Goal: Information Seeking & Learning: Learn about a topic

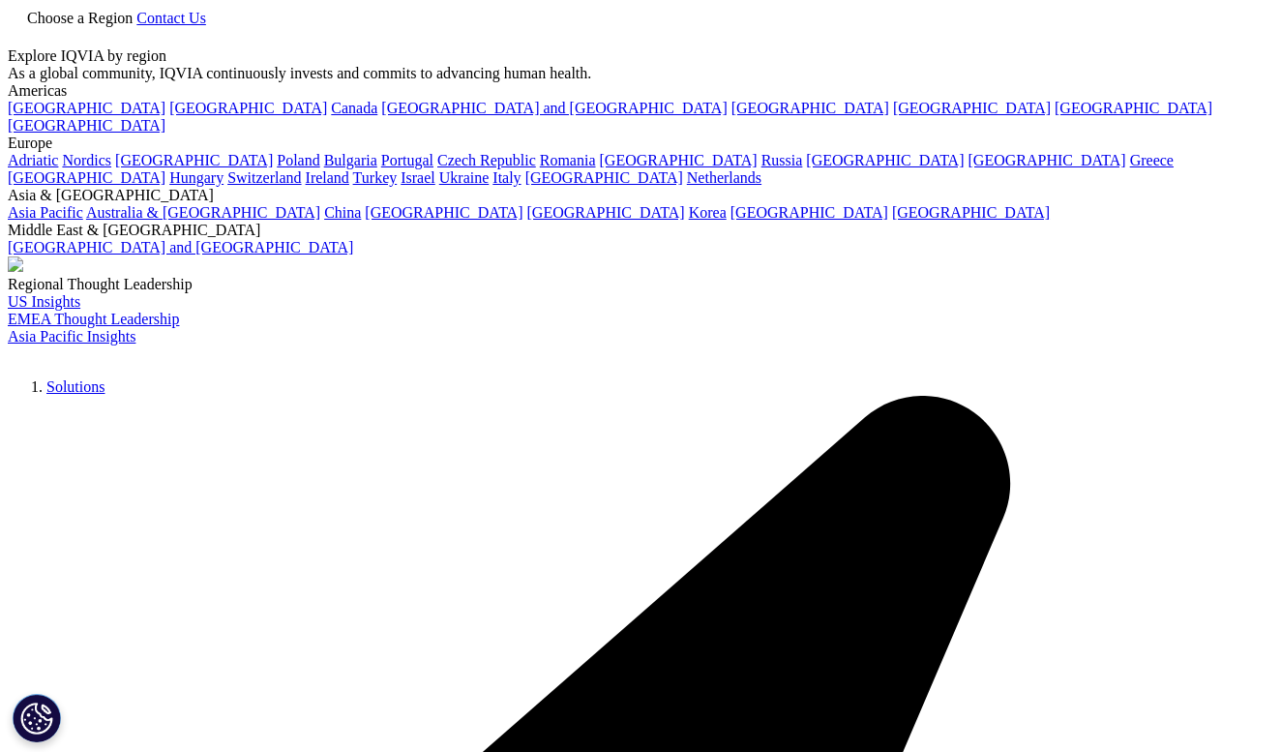
click at [136, 26] on icon at bounding box center [136, 18] width 0 height 16
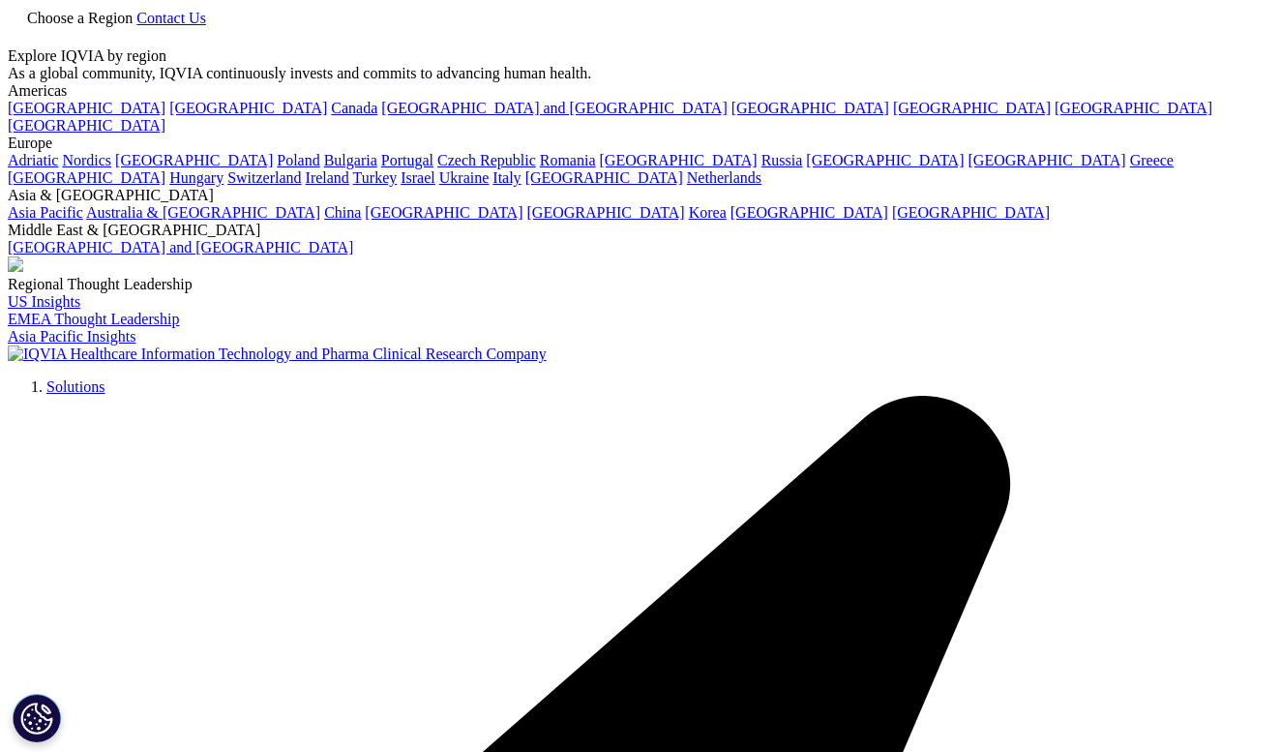
click at [331, 116] on link "Canada" at bounding box center [354, 108] width 46 height 16
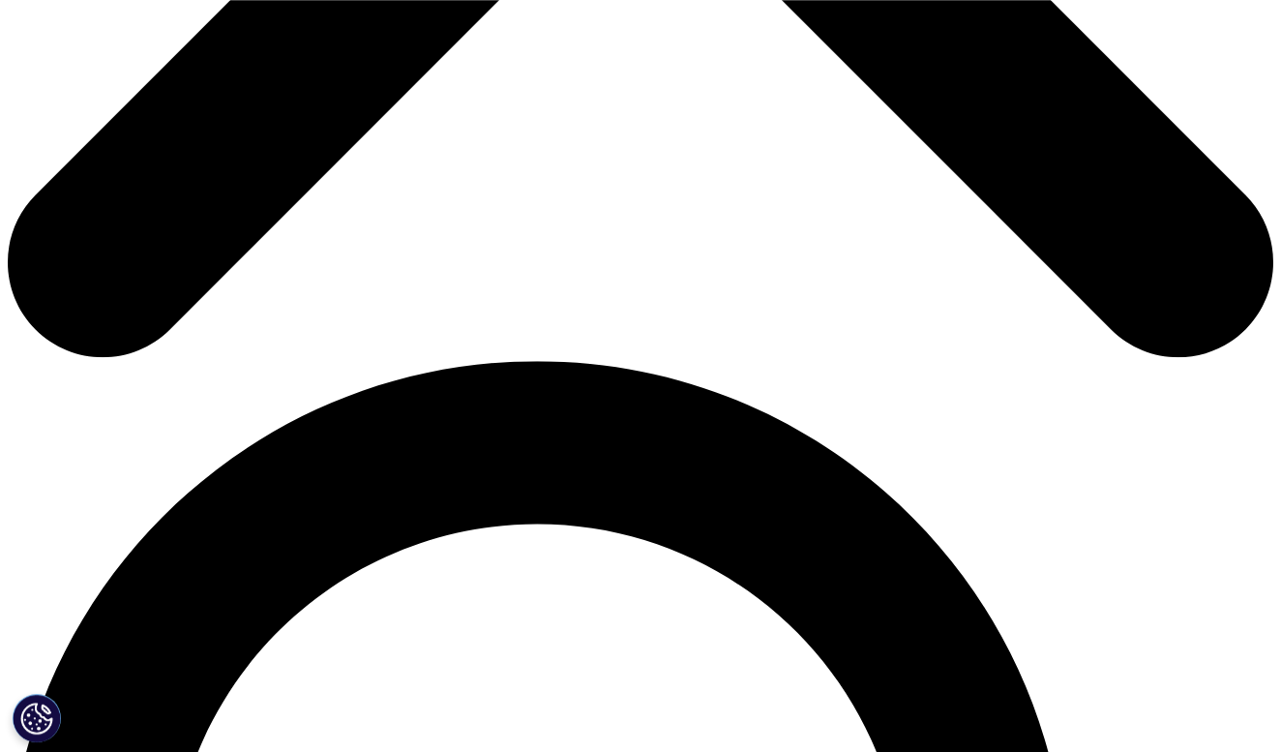
scroll to position [965, 0]
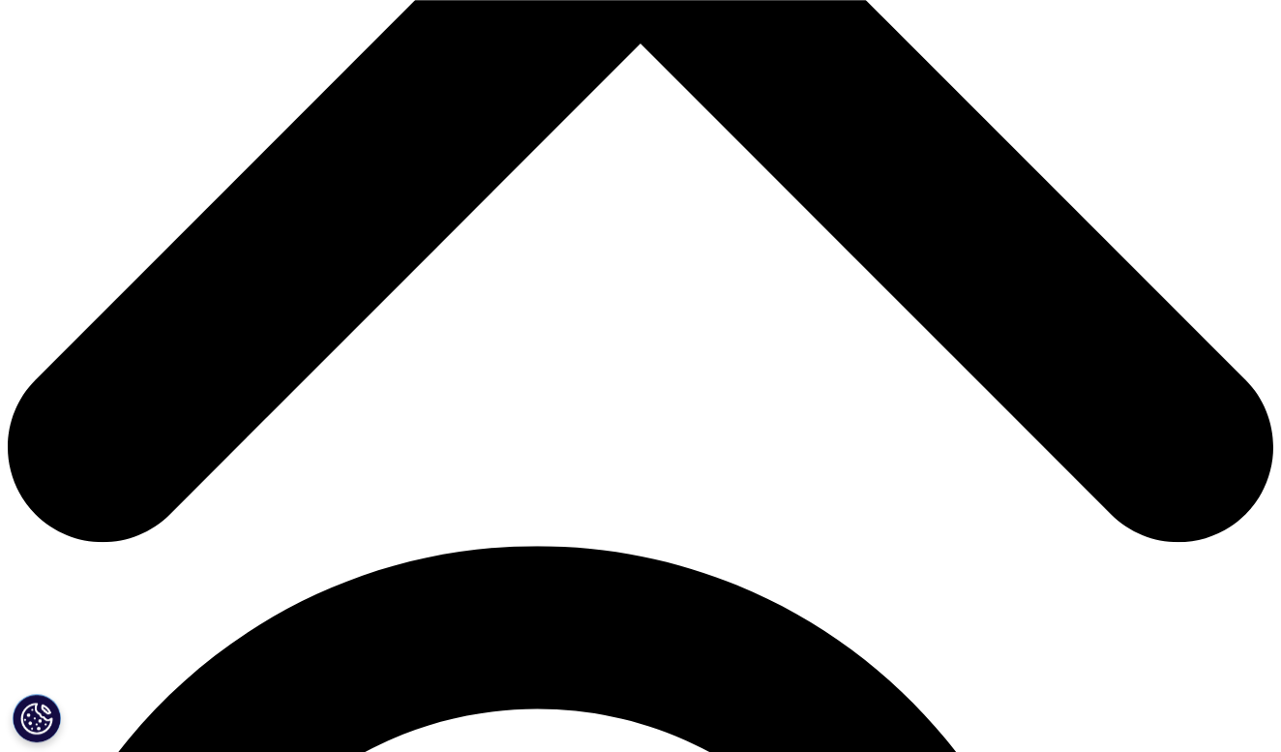
scroll to position [762, 0]
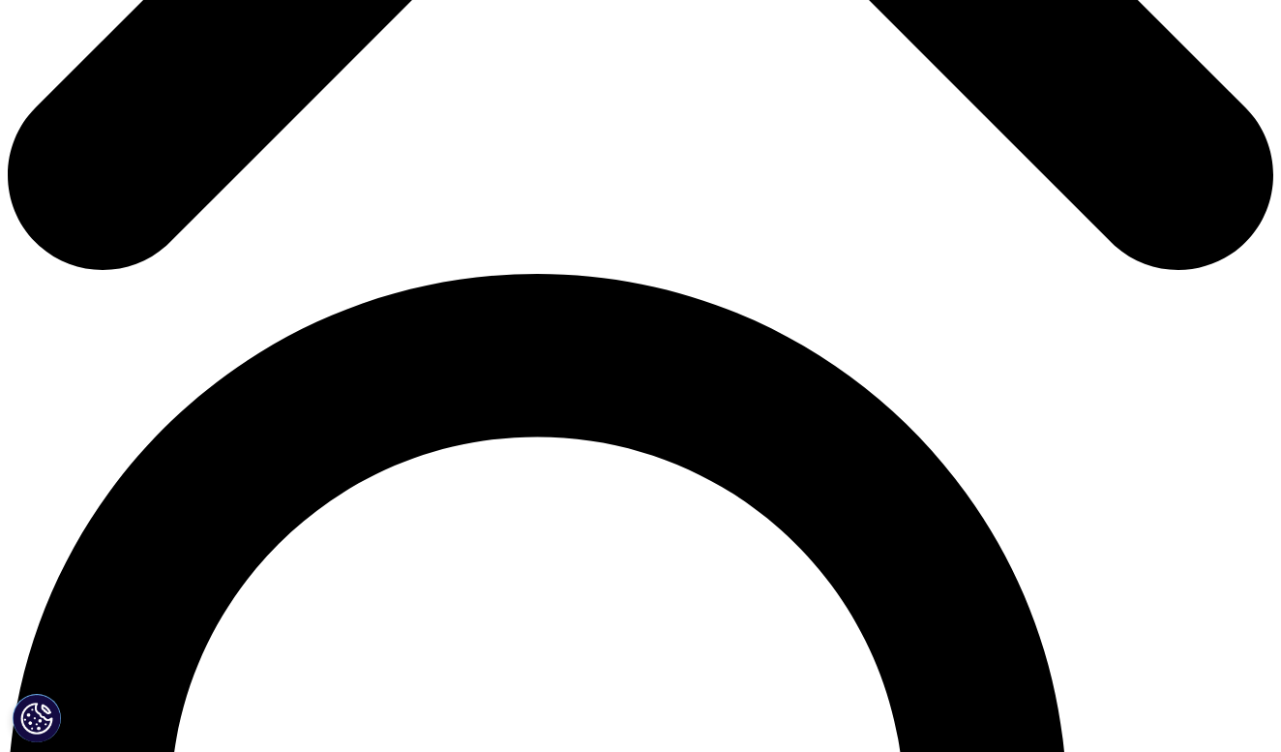
scroll to position [0, 0]
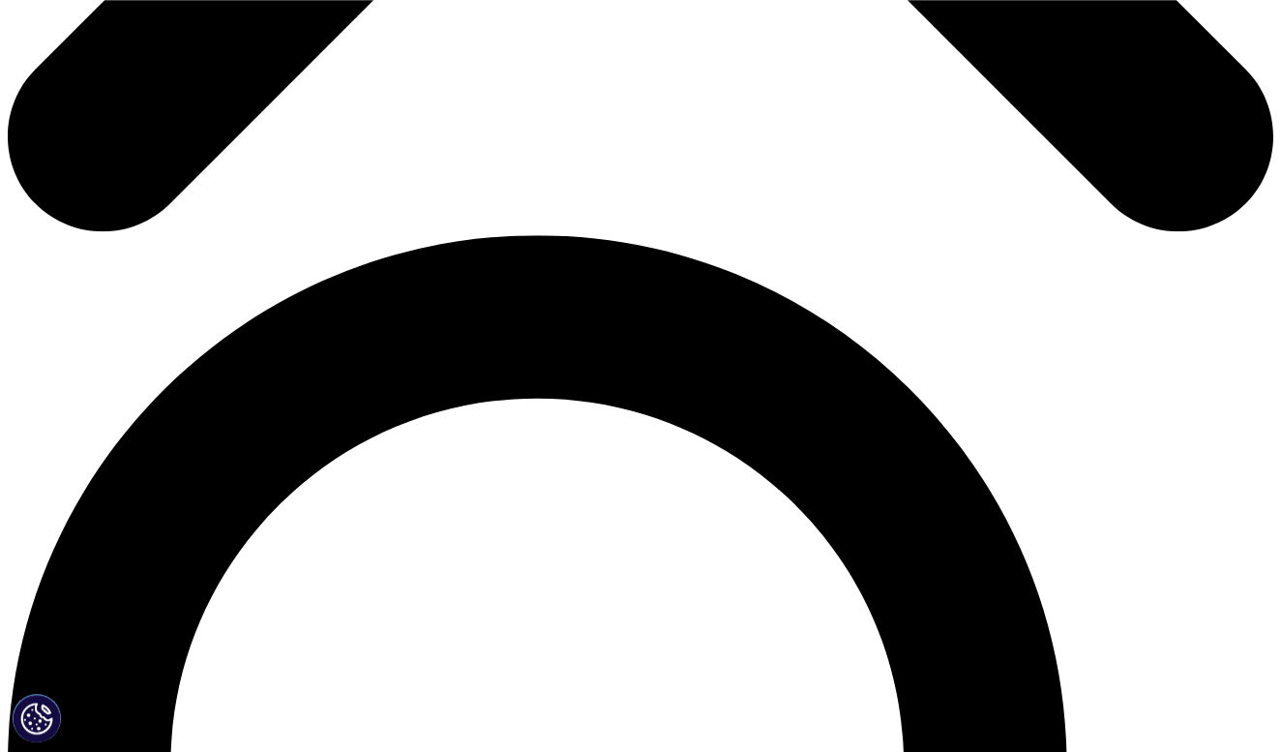
scroll to position [1077, 0]
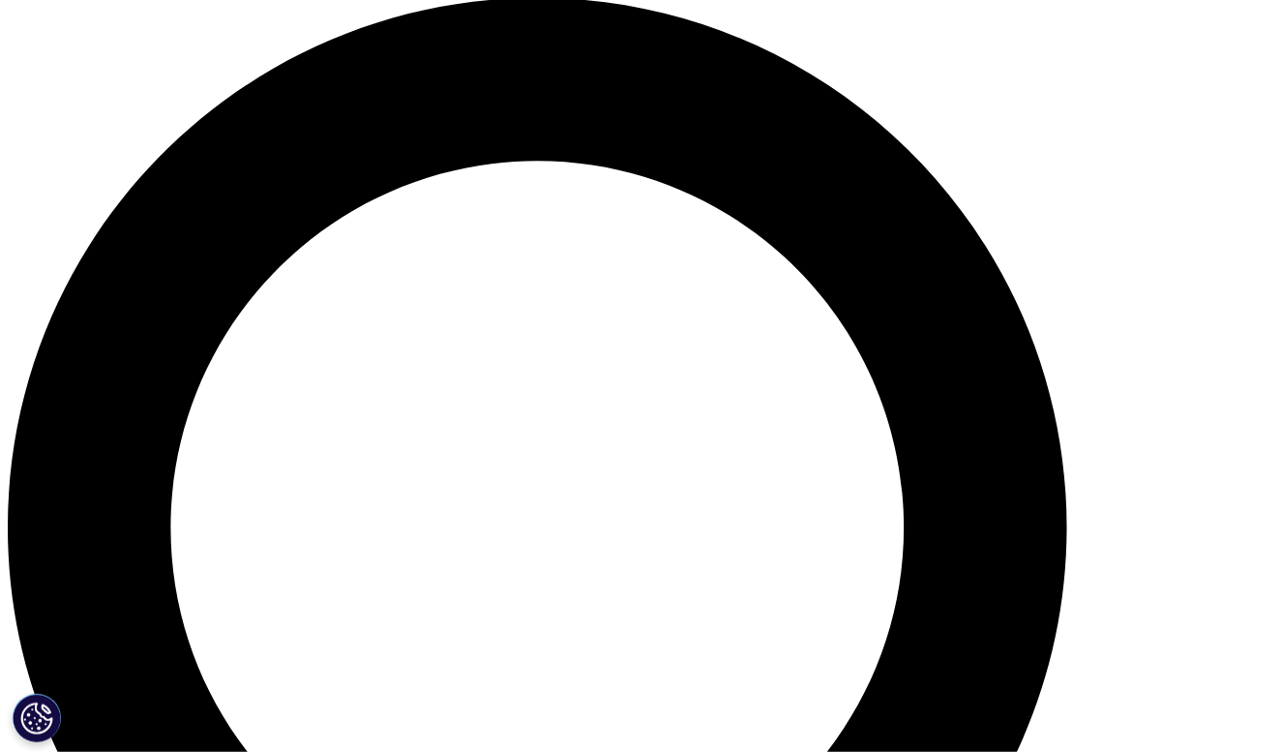
scroll to position [1301, 0]
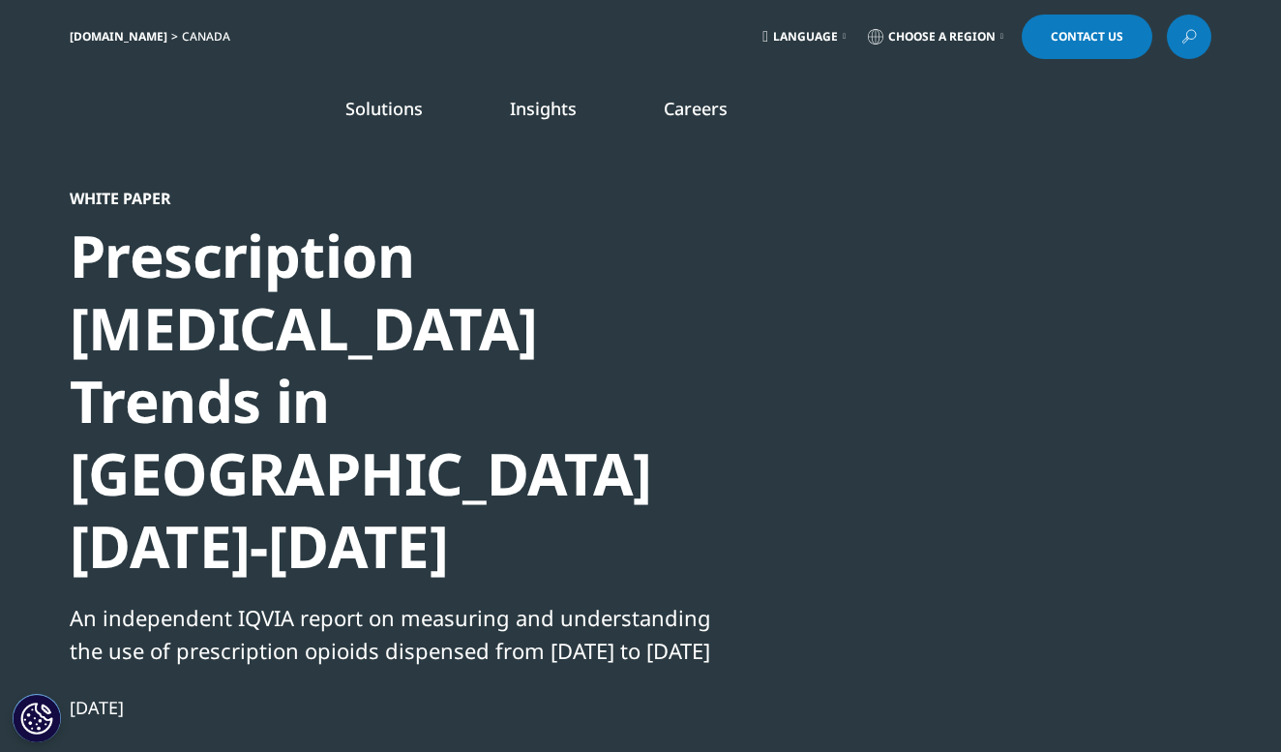
click at [910, 536] on div at bounding box center [1024, 406] width 373 height 435
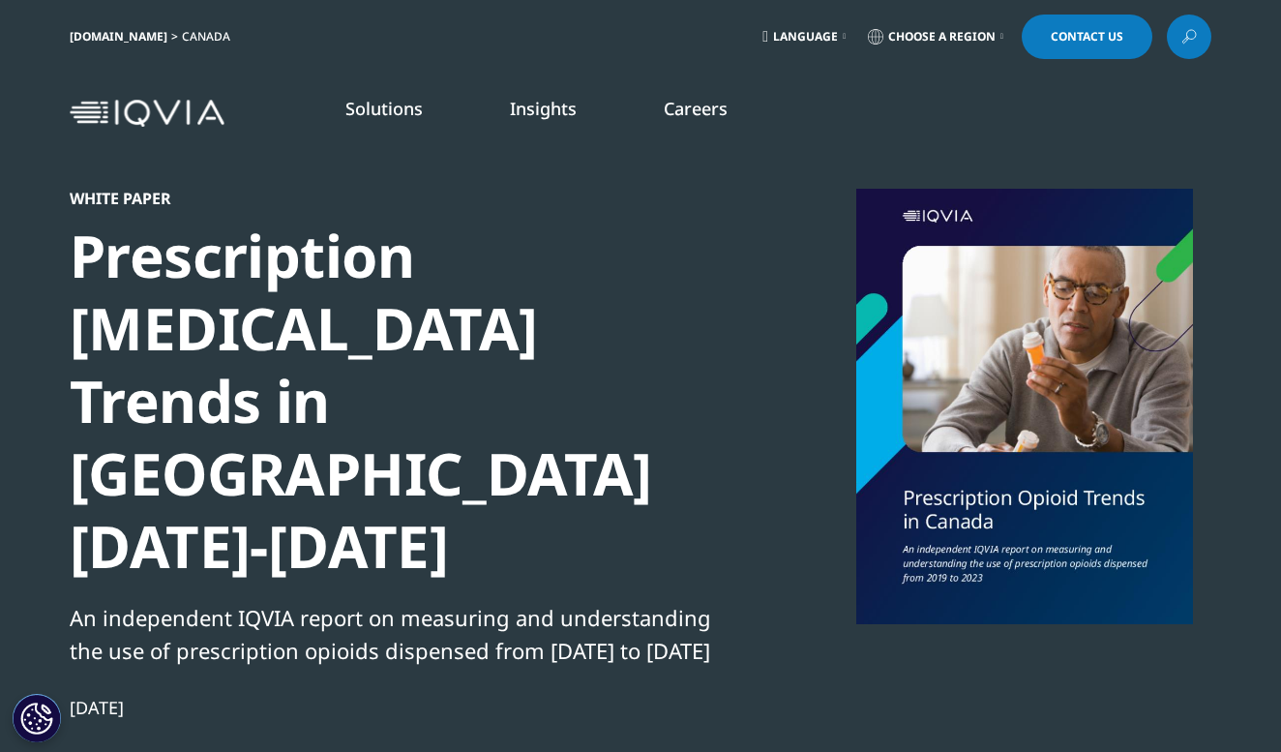
click at [909, 535] on div at bounding box center [1024, 406] width 373 height 435
